Goal: Task Accomplishment & Management: Use online tool/utility

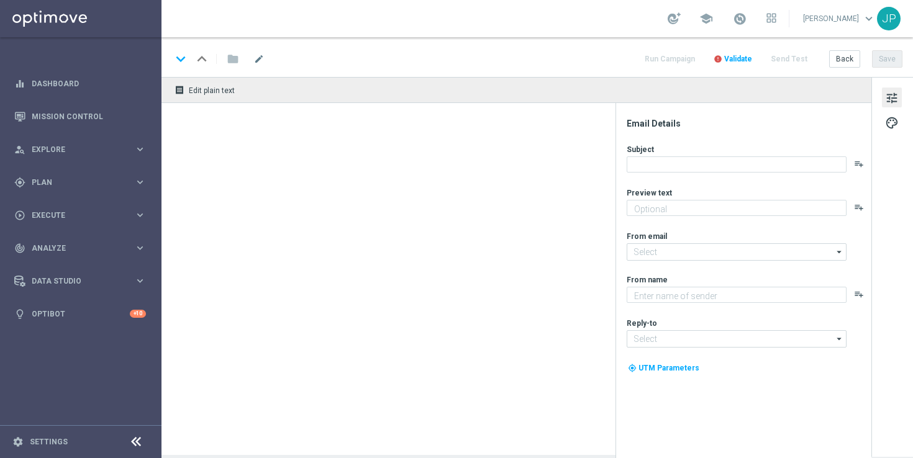
type textarea "The roulette wheel is calling! Ready to win €1,000 instantly with your very nex…"
type textarea "Lottoland"
type input "[EMAIL_ADDRESS][DOMAIN_NAME]"
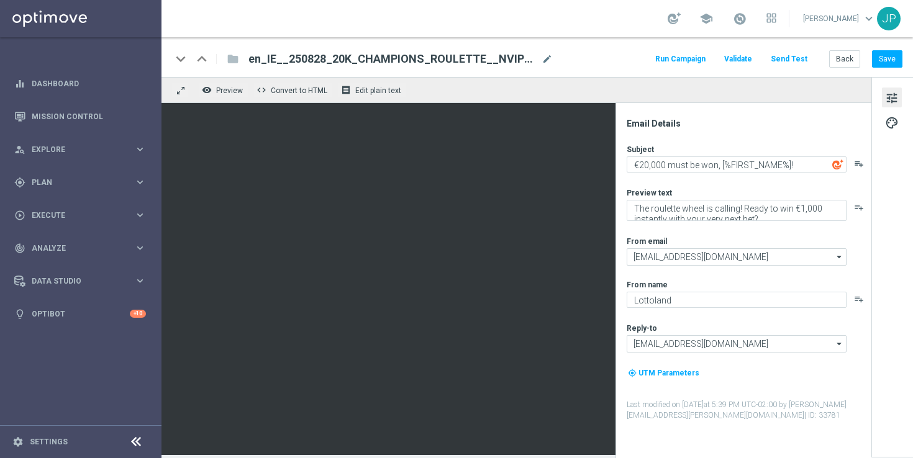
click at [795, 57] on button "Send Test" at bounding box center [789, 59] width 40 height 17
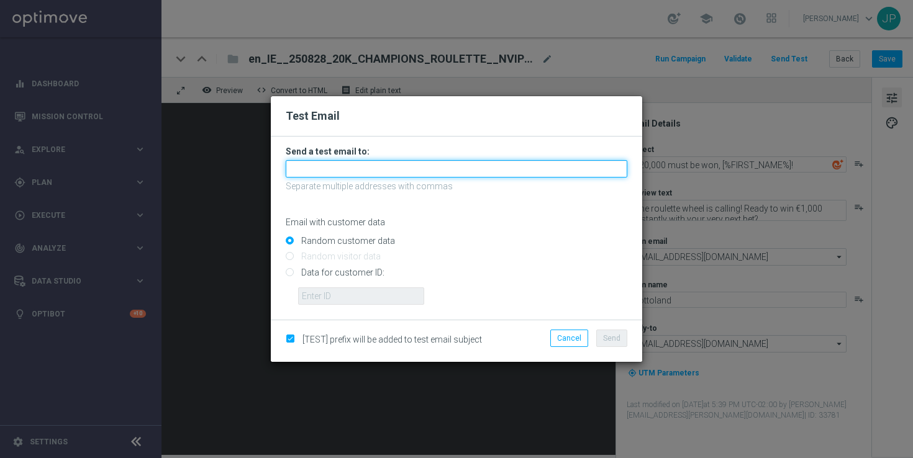
click at [391, 171] on input "text" at bounding box center [457, 168] width 342 height 17
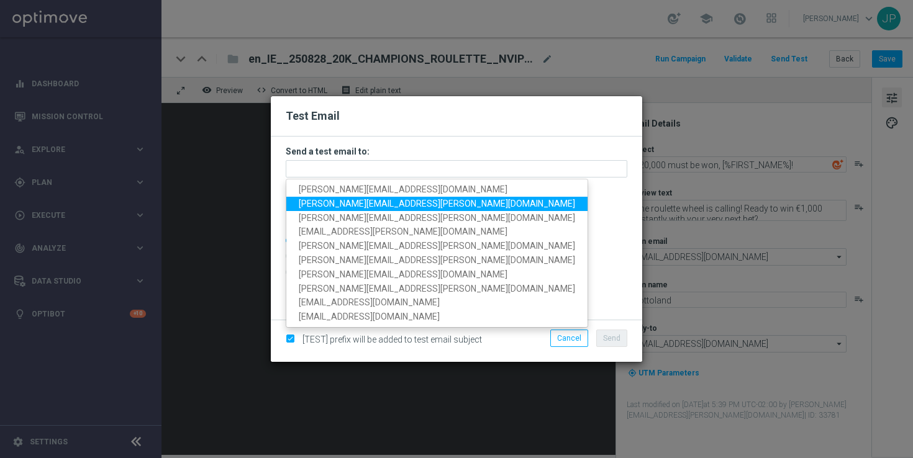
click at [326, 206] on span "[PERSON_NAME][EMAIL_ADDRESS][PERSON_NAME][DOMAIN_NAME]" at bounding box center [437, 204] width 276 height 10
type input "[PERSON_NAME][EMAIL_ADDRESS][PERSON_NAME][DOMAIN_NAME]"
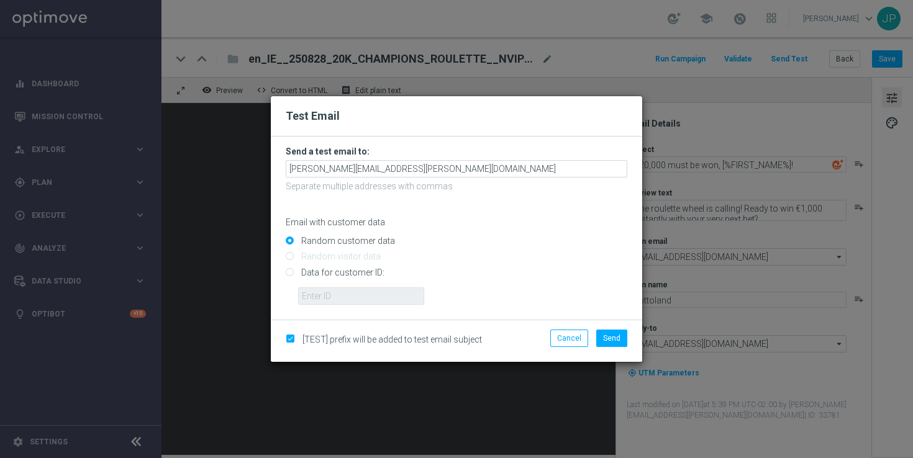
click at [342, 274] on input "Data for customer ID:" at bounding box center [457, 277] width 342 height 17
radio input "true"
click at [396, 299] on input "text" at bounding box center [361, 296] width 126 height 17
paste input "224012013"
type input "224012013"
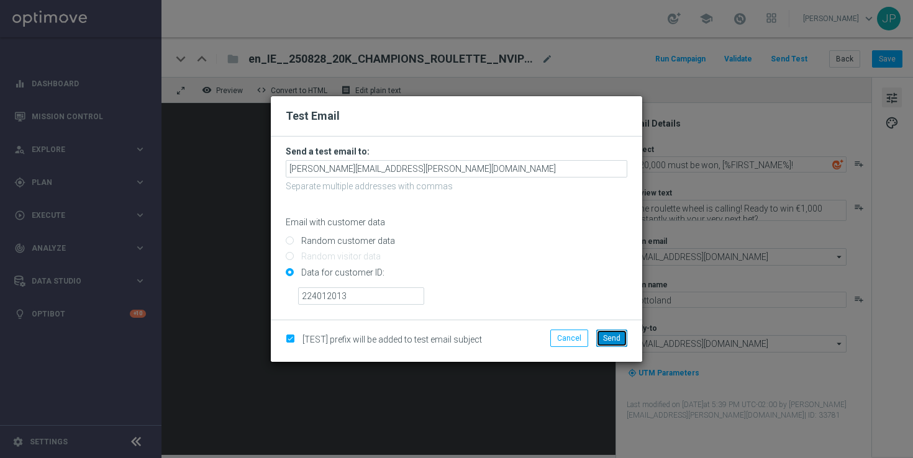
click at [613, 339] on span "Send" at bounding box center [611, 338] width 17 height 9
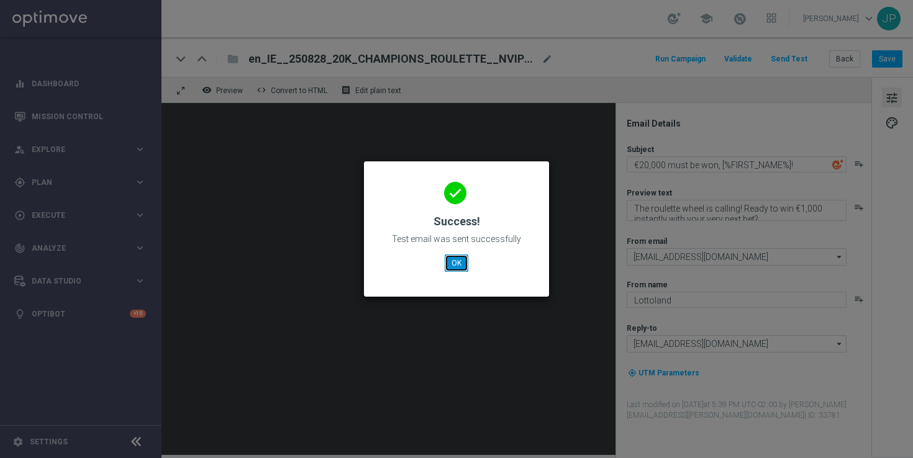
click at [463, 265] on button "OK" at bounding box center [457, 263] width 24 height 17
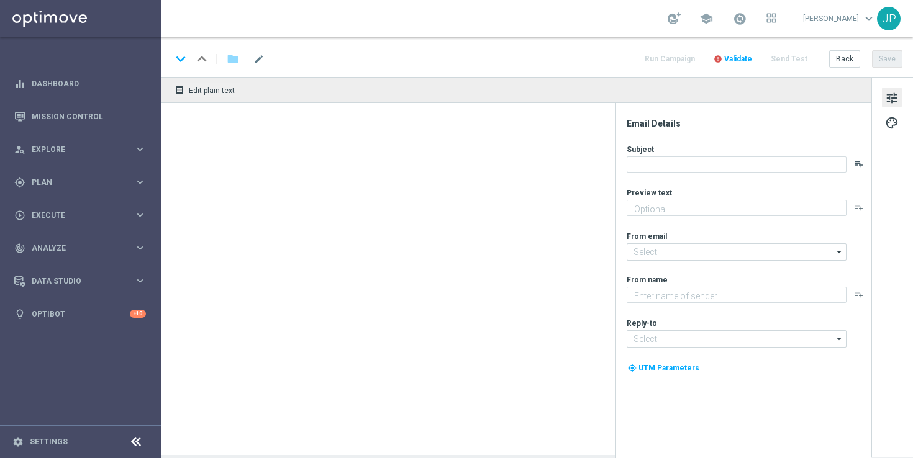
type textarea "The Premier League is back! Stake just £10 on any pre-match market to claim you…"
type textarea "Lottoland"
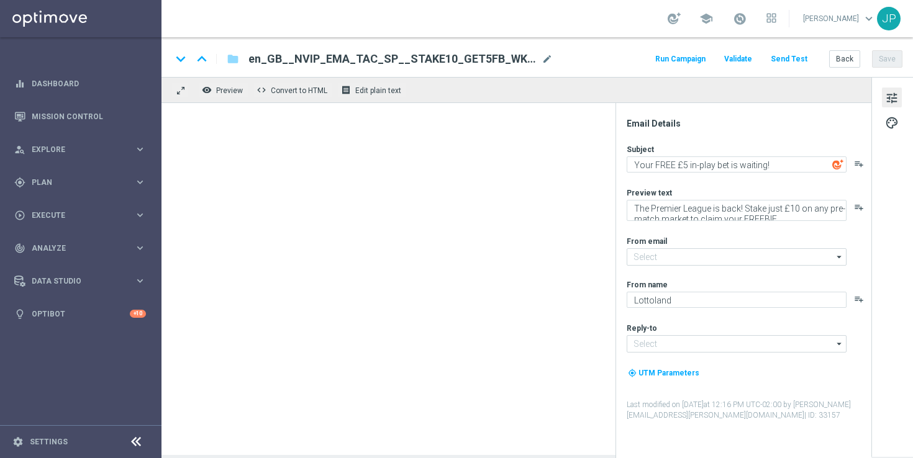
type input "[EMAIL_ADDRESS][DOMAIN_NAME]"
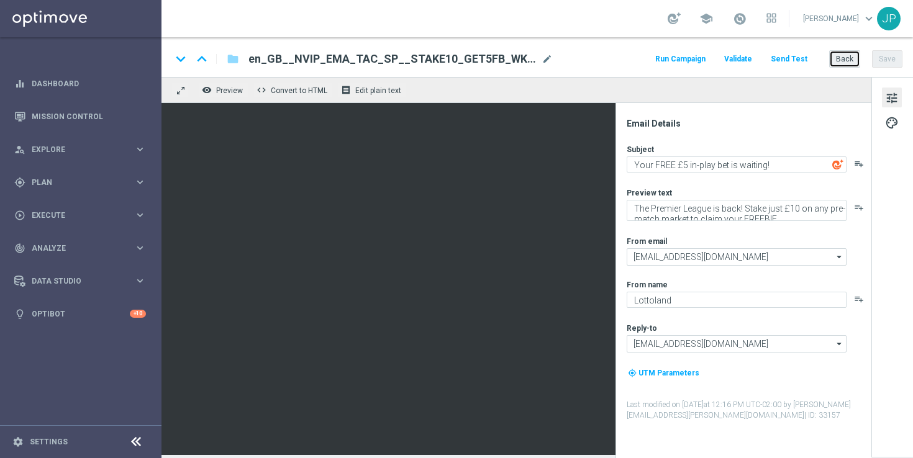
click at [840, 55] on button "Back" at bounding box center [844, 58] width 31 height 17
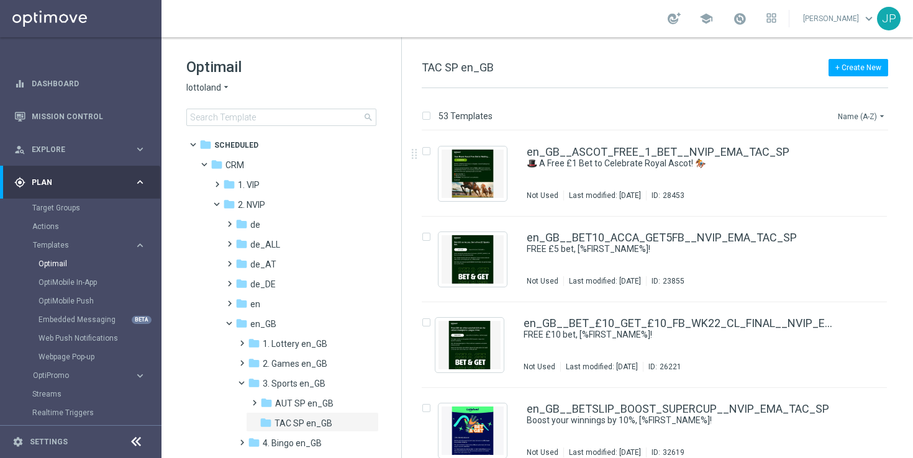
click at [882, 111] on icon "arrow_drop_down" at bounding box center [882, 116] width 10 height 10
click at [836, 167] on span "Date Modified (Newest)" at bounding box center [840, 171] width 83 height 9
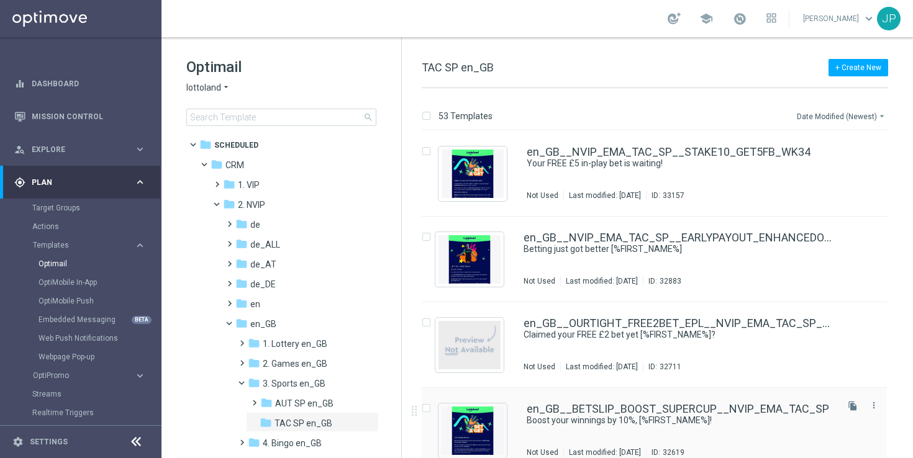
scroll to position [75, 0]
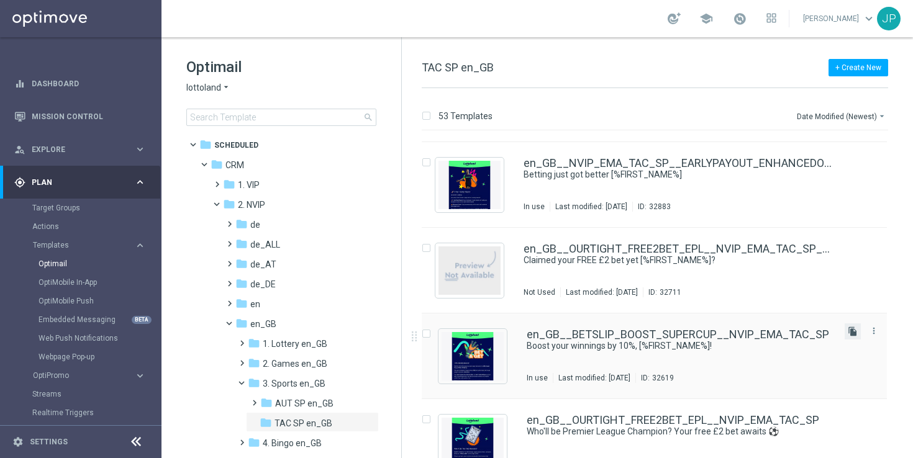
click at [850, 333] on icon "file_copy" at bounding box center [853, 332] width 10 height 10
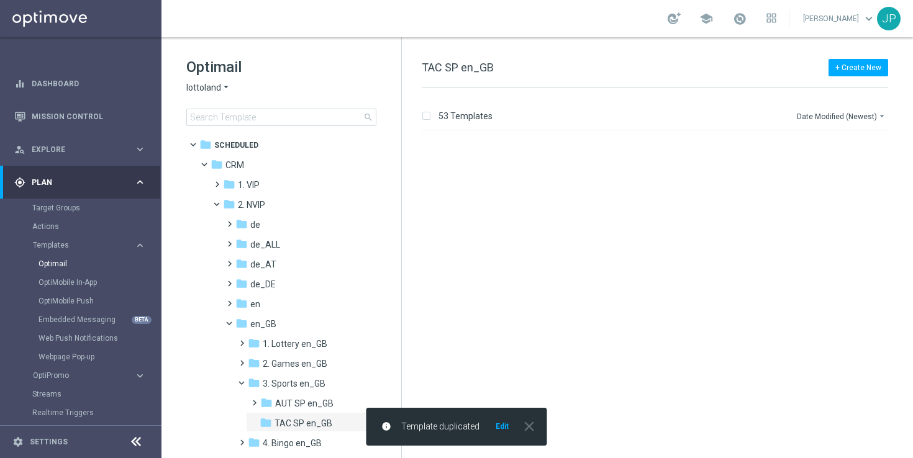
scroll to position [0, 0]
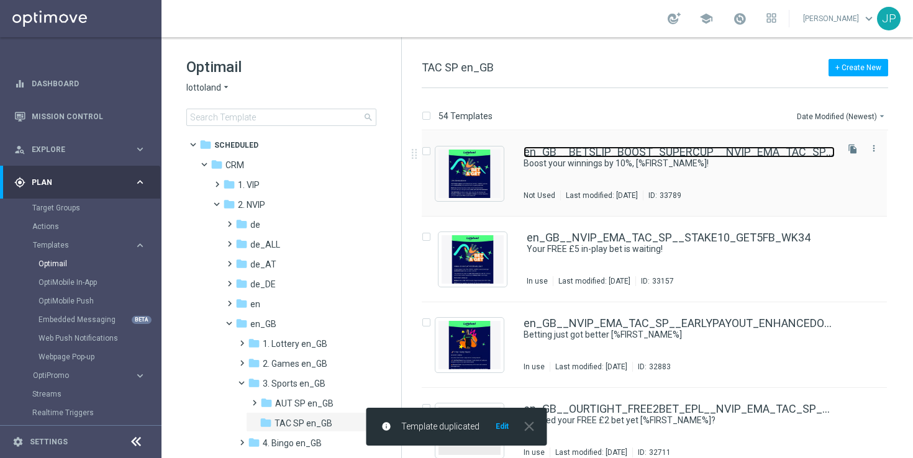
click at [748, 154] on link "en_GB__BETSLIP_BOOST_SUPERCUP__NVIP_EMA_TAC_SP(1)" at bounding box center [679, 152] width 311 height 11
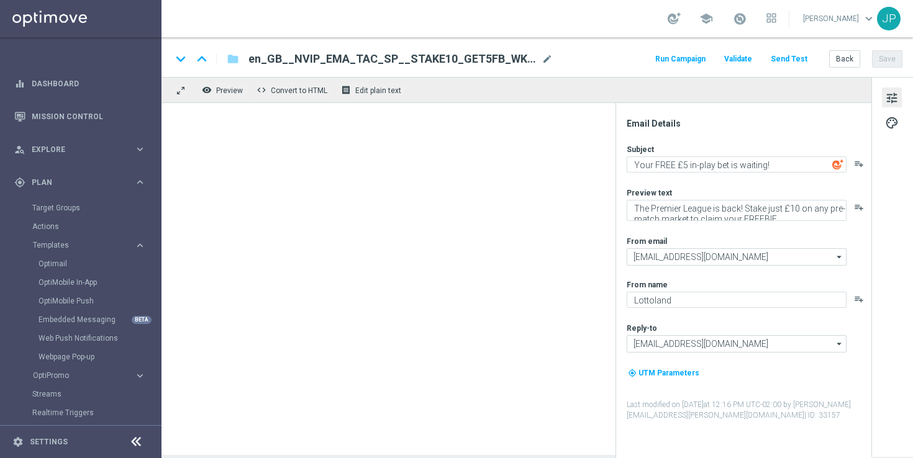
type textarea "Boost your winnings by 10%, [%FIRST_NAME%]!"
type textarea "Win EVEN MORE when you bet on the UEFA Super Cup with a BETSLIP BOOST."
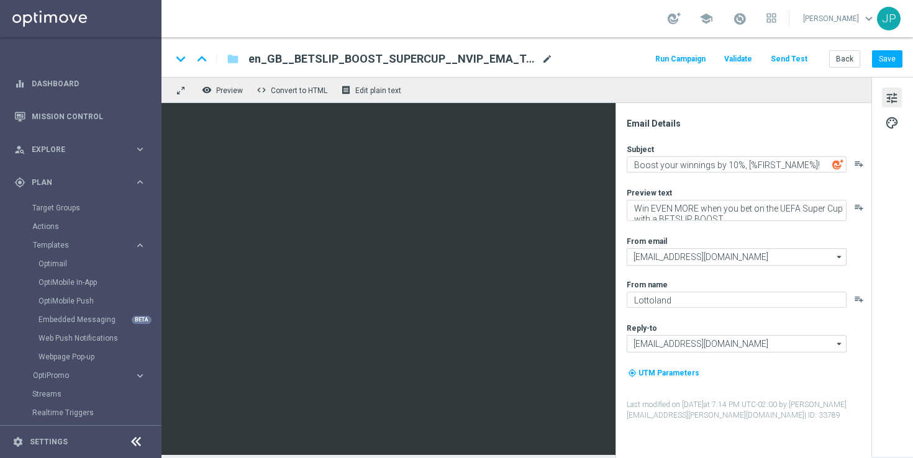
click at [547, 60] on span "mode_edit" at bounding box center [547, 58] width 11 height 11
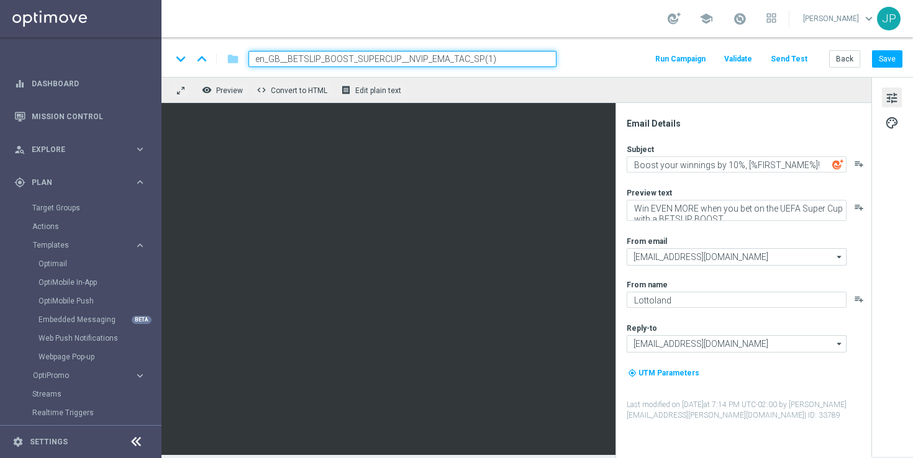
click at [392, 60] on input "en_GB__BETSLIP_BOOST_SUPERCUP__NVIP_EMA_TAC_SP(1)" at bounding box center [403, 59] width 308 height 16
paste input "NVIP_EMA_TAC_SP__BETSLIP_BOOST_WK35"
type input "en_GB__NVIP_EMA_TAC_SP__BETSLIP_BOOST_WK35"
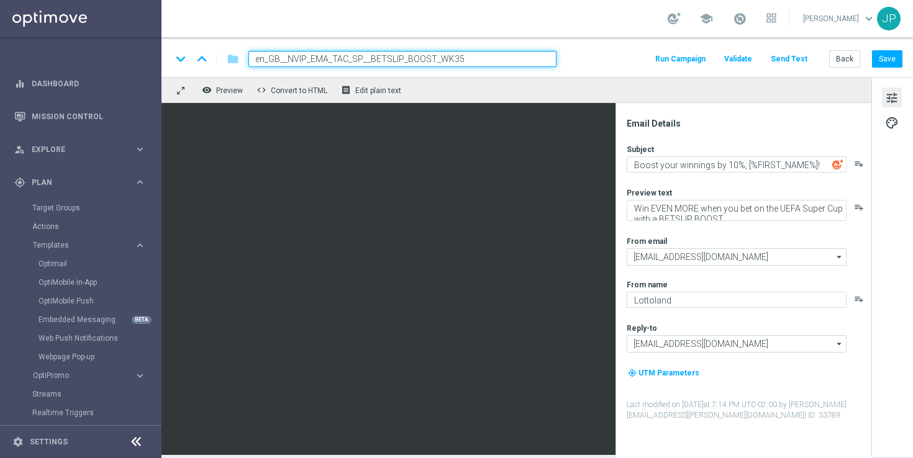
click at [591, 59] on div "keyboard_arrow_down keyboard_arrow_up folder en_GB__NVIP_EMA_TAC_SP__BETSLIP_BO…" at bounding box center [536, 59] width 731 height 16
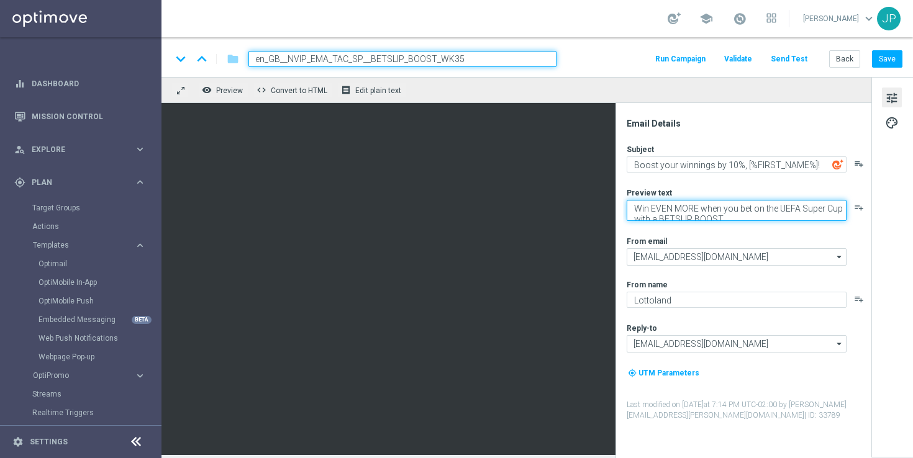
click at [698, 209] on textarea "Win EVEN MORE when you bet on the UEFA Super Cup with a BETSLIP BOOST." at bounding box center [737, 210] width 220 height 21
paste textarea "from your football bets with a BETSLIP BOOST"
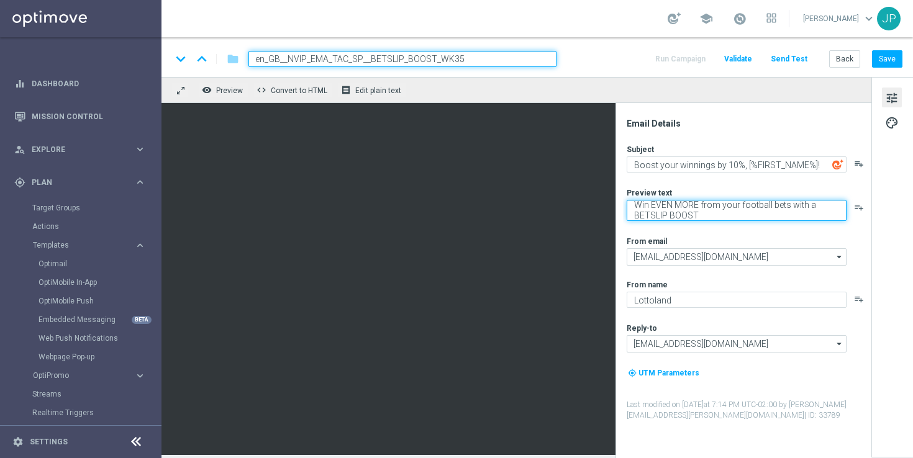
type textarea "Win EVEN MORE from your football bets with a BETSLIP BOOST."
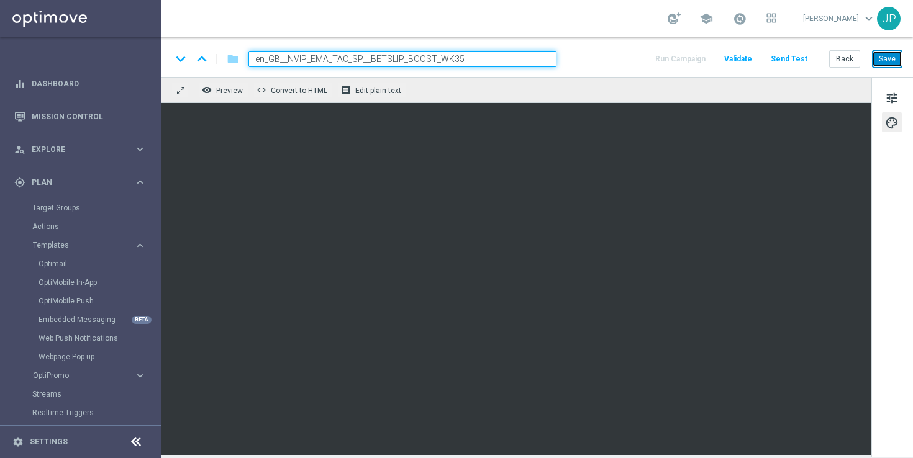
click at [892, 62] on button "Save" at bounding box center [887, 58] width 30 height 17
click at [893, 97] on span "tune" at bounding box center [892, 98] width 14 height 16
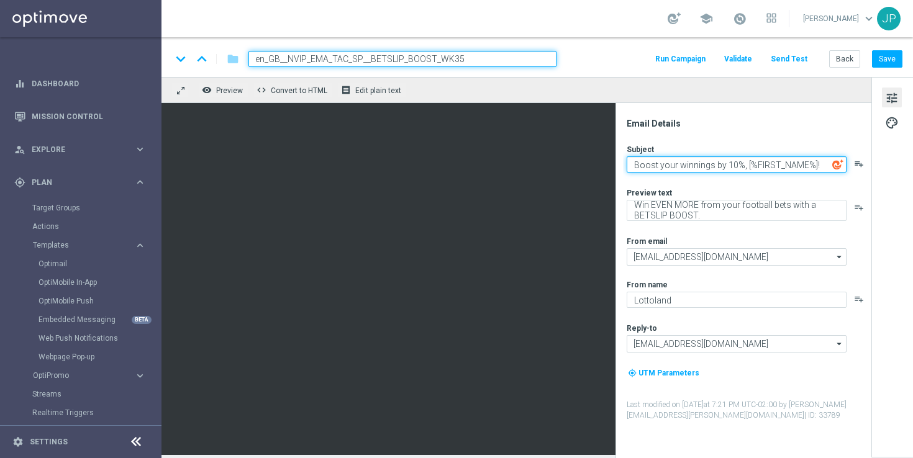
click at [783, 162] on textarea "Boost your winnings by 10%, [%FIRST_NAME%]!" at bounding box center [737, 165] width 220 height 16
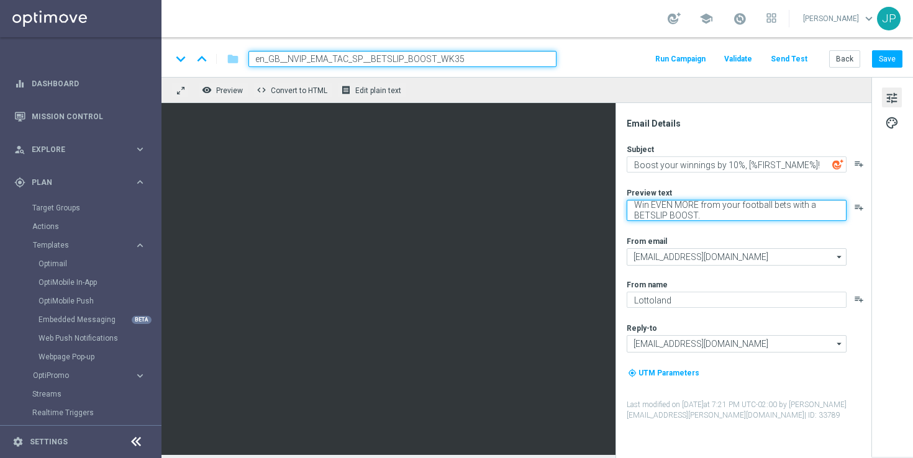
click at [793, 207] on textarea "Win EVEN MORE from your football bets with a BETSLIP BOOST." at bounding box center [737, 210] width 220 height 21
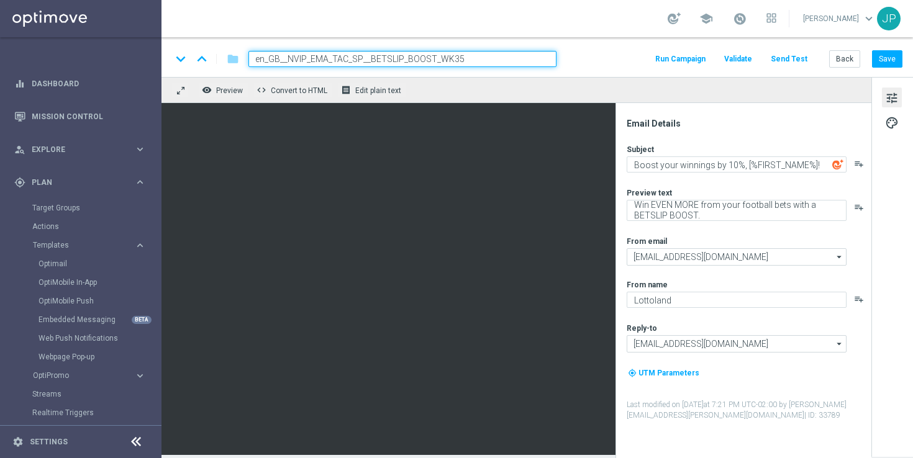
click at [900, 201] on div "tune palette" at bounding box center [893, 267] width 42 height 380
click at [896, 55] on button "Save" at bounding box center [887, 58] width 30 height 17
click at [790, 57] on button "Send Test" at bounding box center [789, 59] width 40 height 17
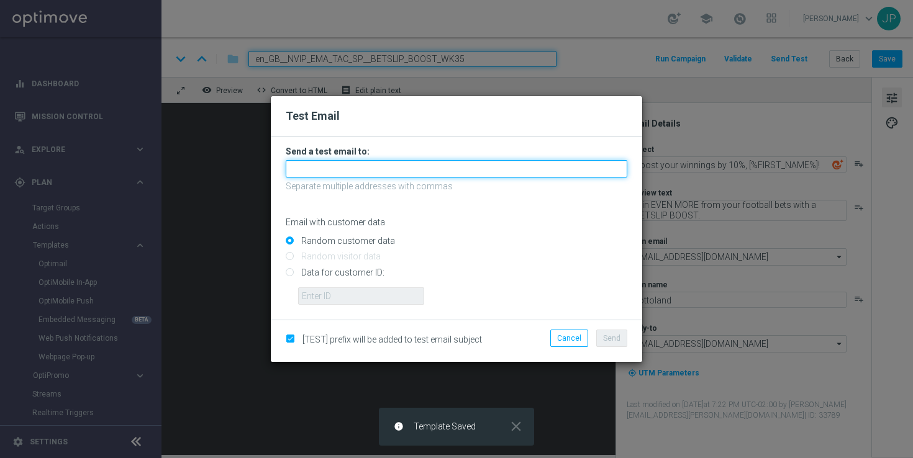
click at [416, 163] on input "text" at bounding box center [457, 168] width 342 height 17
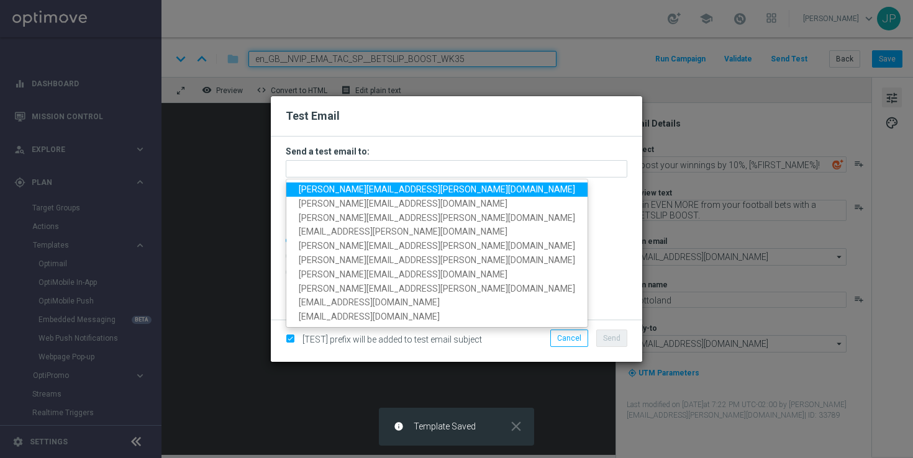
click at [304, 189] on span "[PERSON_NAME][EMAIL_ADDRESS][PERSON_NAME][DOMAIN_NAME]" at bounding box center [437, 190] width 276 height 10
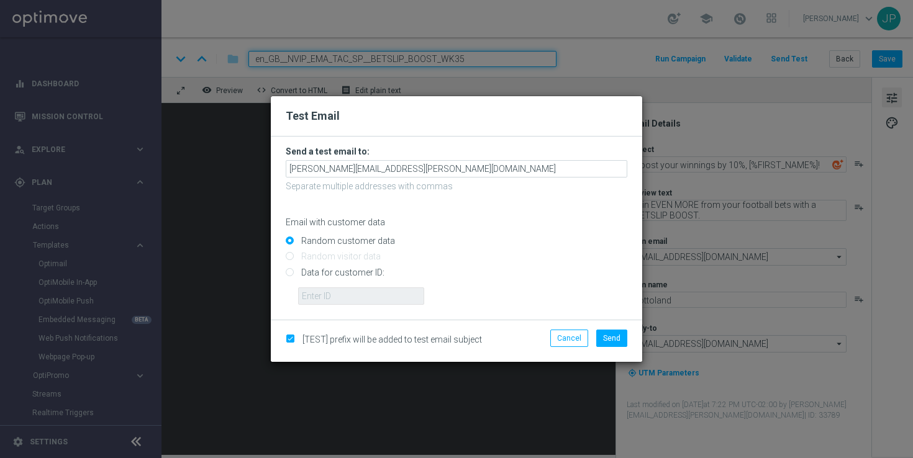
click at [414, 180] on form "Send a test email to: james.parr@lottoland.com Separate multiple addresses with…" at bounding box center [457, 225] width 342 height 159
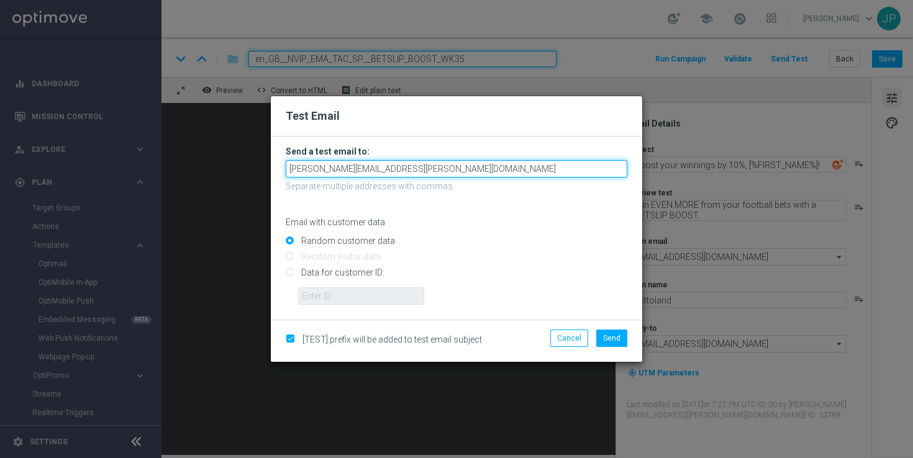
click at [416, 173] on input "[PERSON_NAME][EMAIL_ADDRESS][PERSON_NAME][DOMAIN_NAME]" at bounding box center [457, 168] width 342 height 17
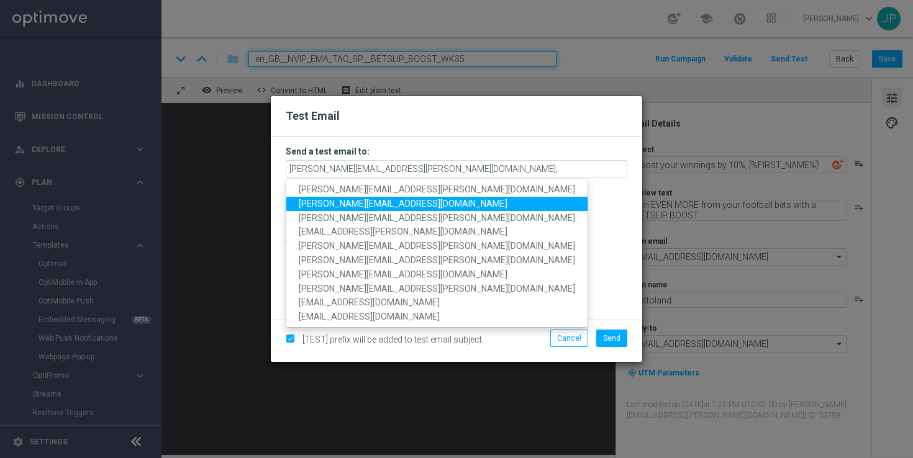
click at [342, 201] on span "[PERSON_NAME][EMAIL_ADDRESS][DOMAIN_NAME]" at bounding box center [403, 204] width 209 height 10
type input "james.parr@lottoland.com,nikola.misotova@lottoland.com"
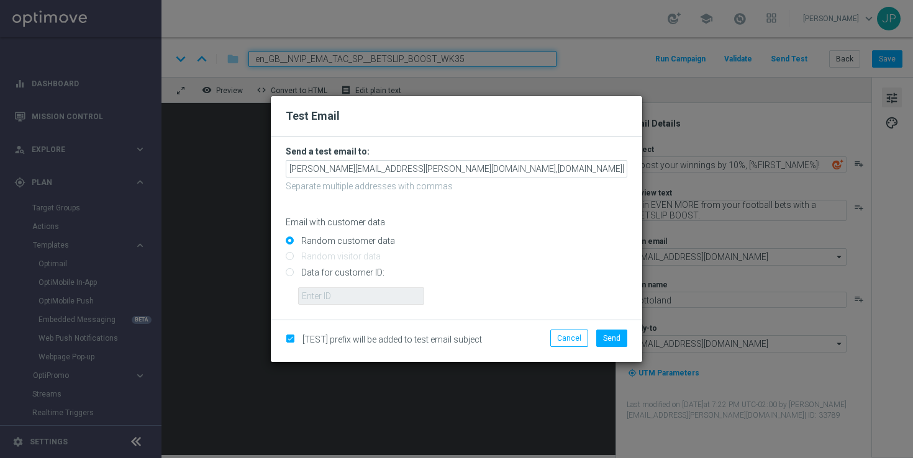
click at [367, 271] on input "Data for customer ID:" at bounding box center [457, 277] width 342 height 17
radio input "true"
click at [390, 294] on input "text" at bounding box center [361, 296] width 126 height 17
paste input "223901476"
type input "223901476"
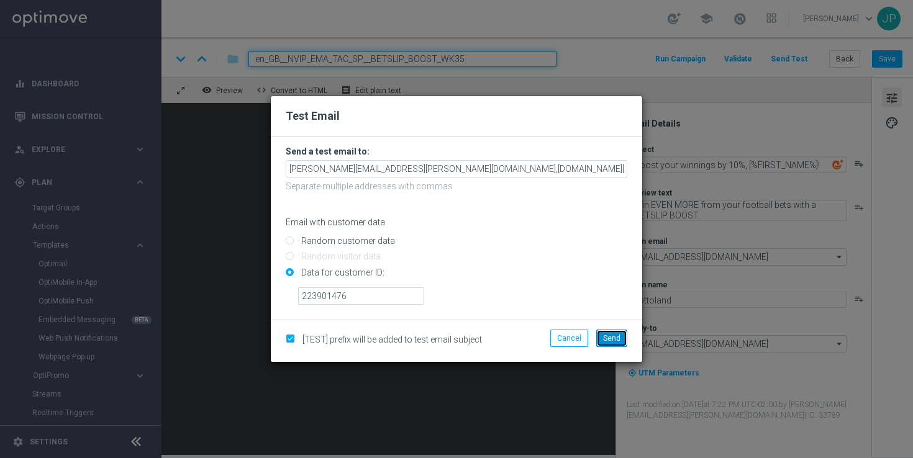
click at [613, 332] on button "Send" at bounding box center [611, 338] width 31 height 17
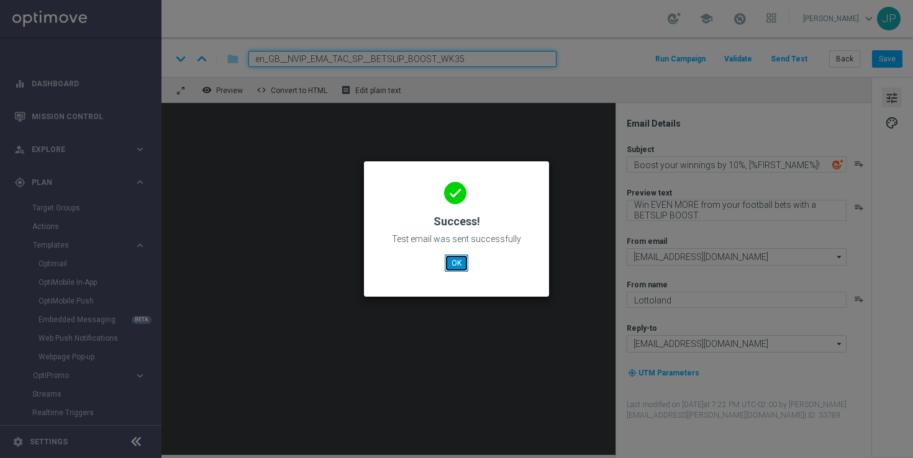
click at [459, 263] on button "OK" at bounding box center [457, 263] width 24 height 17
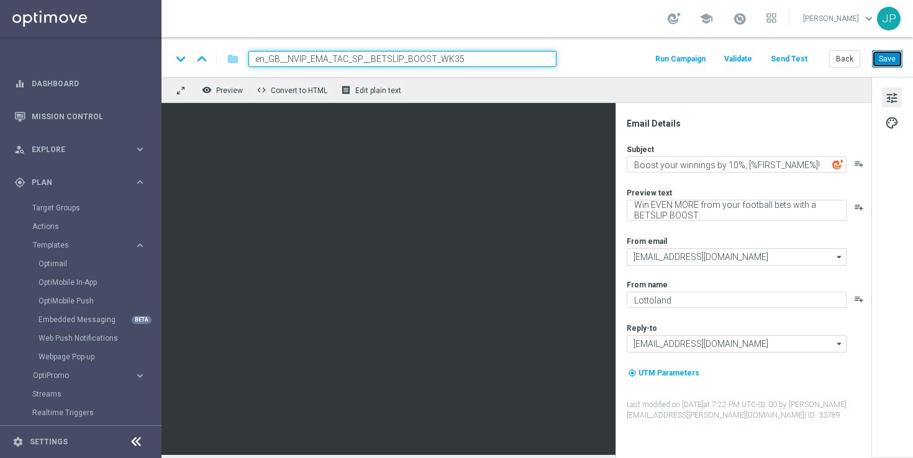
click at [899, 55] on button "Save" at bounding box center [887, 58] width 30 height 17
click at [847, 62] on button "Back" at bounding box center [844, 58] width 31 height 17
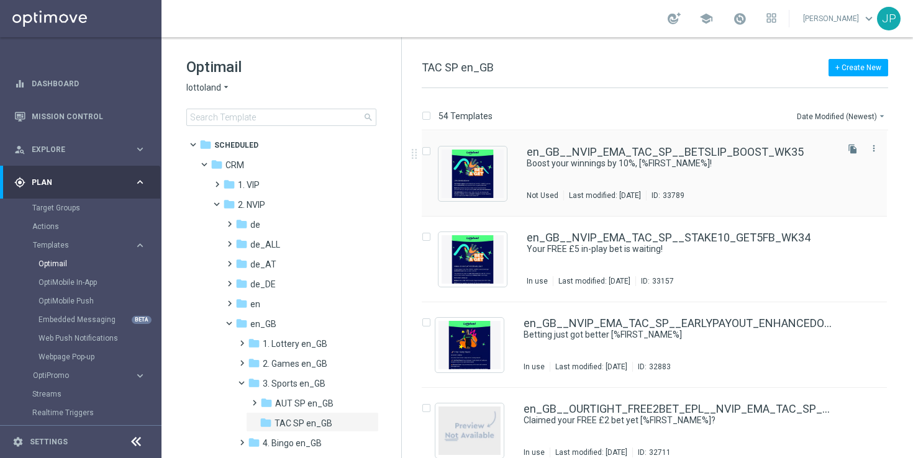
click at [801, 175] on div "en_GB__NVIP_EMA_TAC_SP__BETSLIP_BOOST_WK35 Boost your winnings by 10%, [%FIRST_…" at bounding box center [681, 174] width 308 height 54
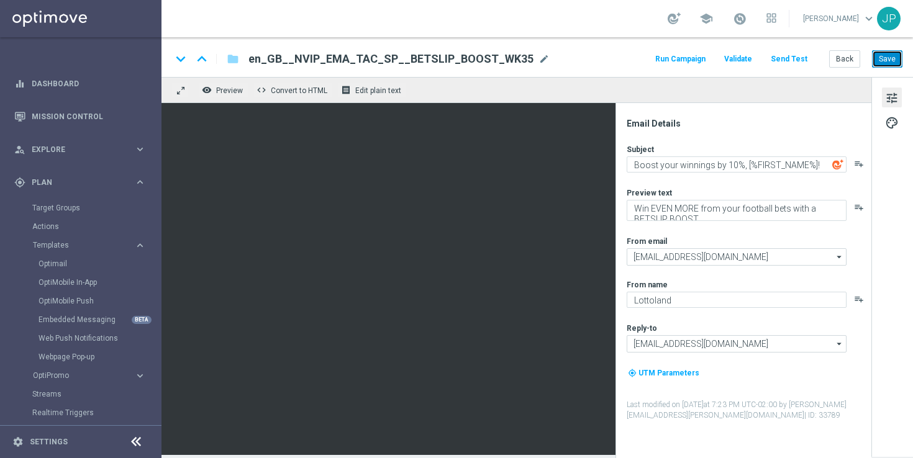
click at [892, 60] on button "Save" at bounding box center [887, 58] width 30 height 17
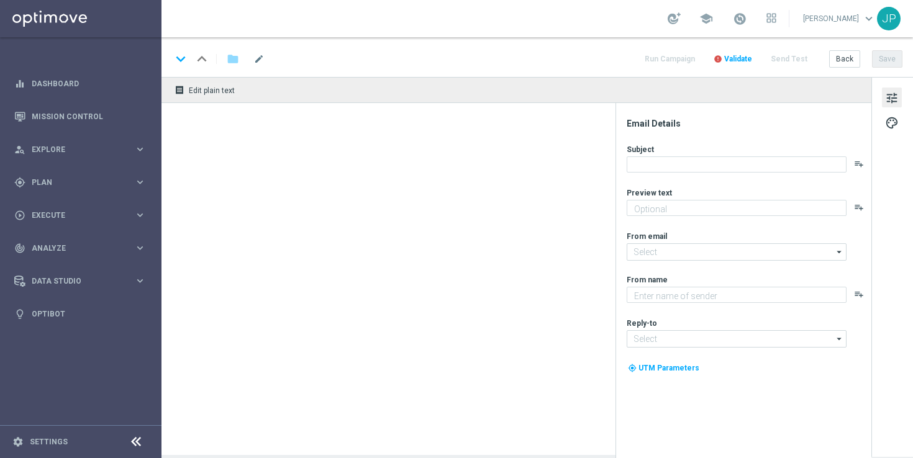
type textarea "Win EVEN MORE from your football bets with a BETSLIP BOOST."
type textarea "Lottoland"
type input "[EMAIL_ADDRESS][DOMAIN_NAME]"
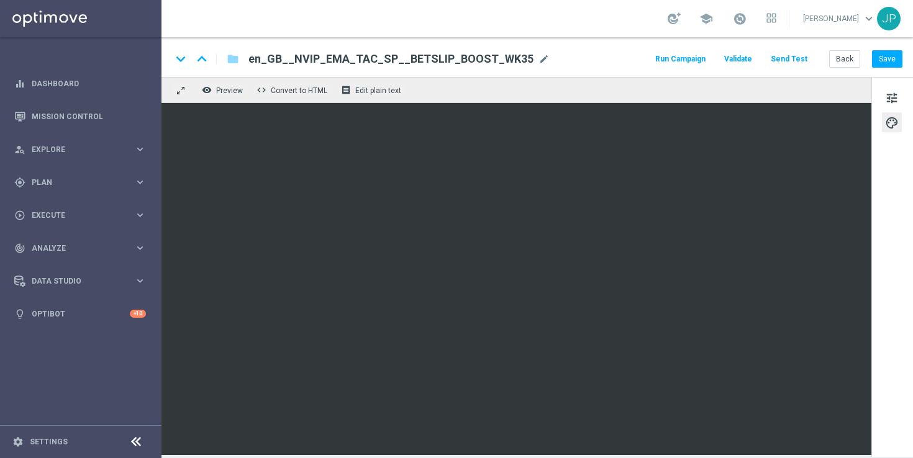
click at [895, 229] on div "tune palette" at bounding box center [893, 267] width 42 height 380
click at [883, 53] on button "Save" at bounding box center [887, 58] width 30 height 17
click at [875, 64] on button "Save" at bounding box center [887, 58] width 30 height 17
click at [778, 55] on button "Send Test" at bounding box center [789, 59] width 40 height 17
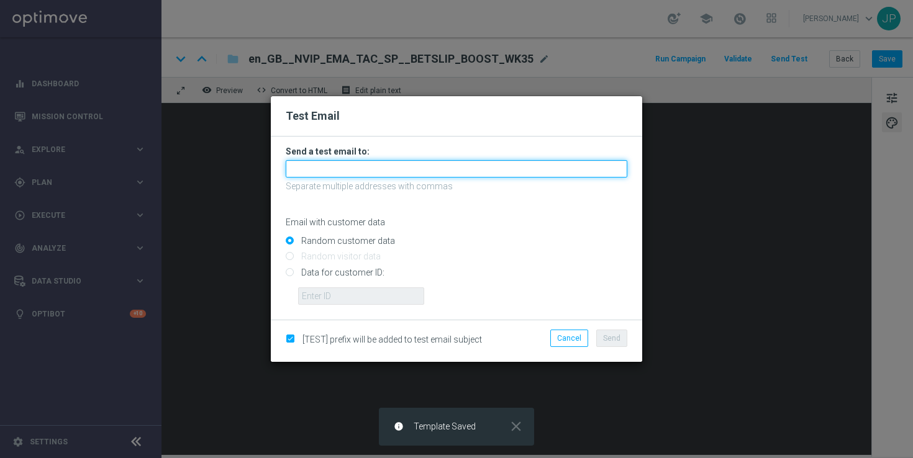
click at [369, 166] on input "text" at bounding box center [457, 168] width 342 height 17
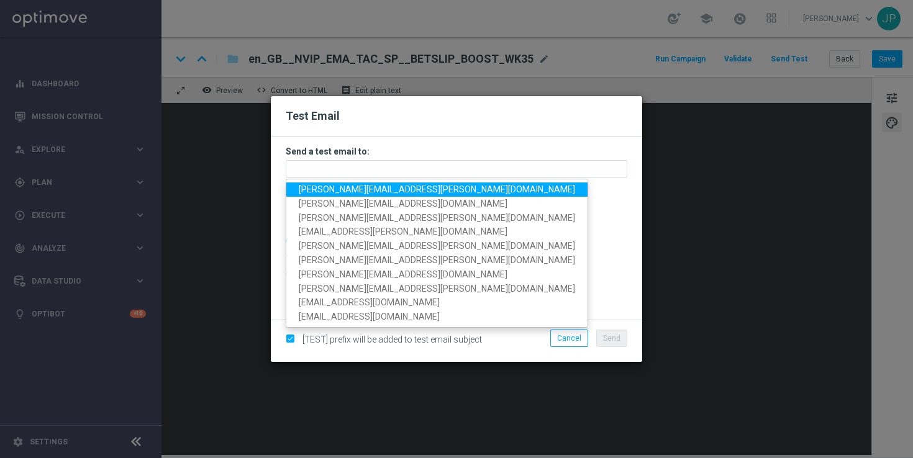
click at [335, 193] on span "[PERSON_NAME][EMAIL_ADDRESS][PERSON_NAME][DOMAIN_NAME]" at bounding box center [437, 190] width 276 height 10
type input "[PERSON_NAME][EMAIL_ADDRESS][PERSON_NAME][DOMAIN_NAME]"
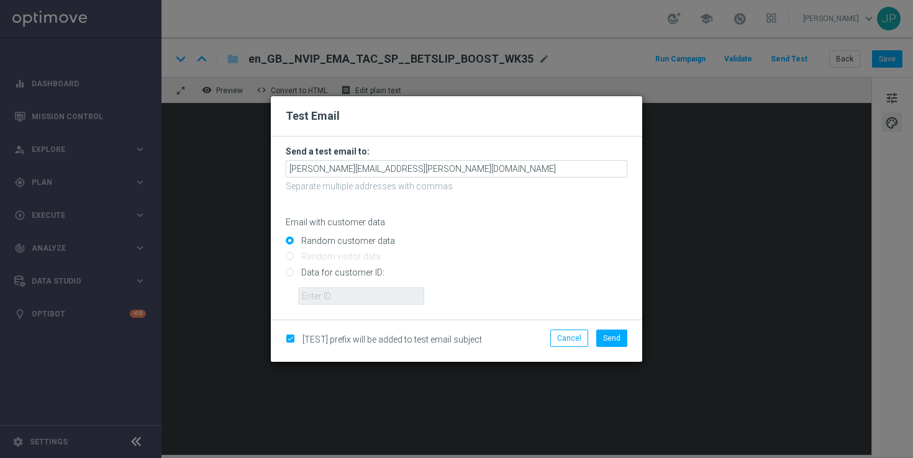
click at [327, 277] on input "Data for customer ID:" at bounding box center [457, 277] width 342 height 17
radio input "true"
click at [396, 299] on input "text" at bounding box center [361, 296] width 126 height 17
paste input "223901476"
type input "223901476"
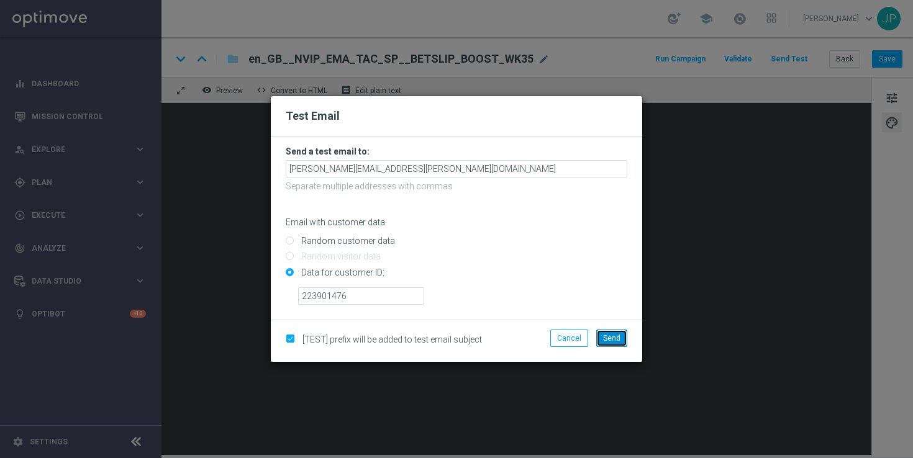
click at [616, 334] on span "Send" at bounding box center [611, 338] width 17 height 9
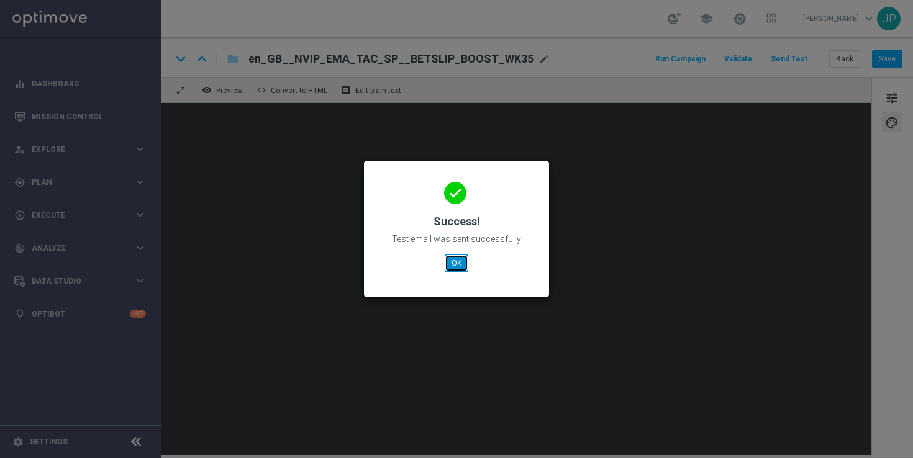
click at [459, 267] on button "OK" at bounding box center [457, 263] width 24 height 17
